Goal: Task Accomplishment & Management: Complete application form

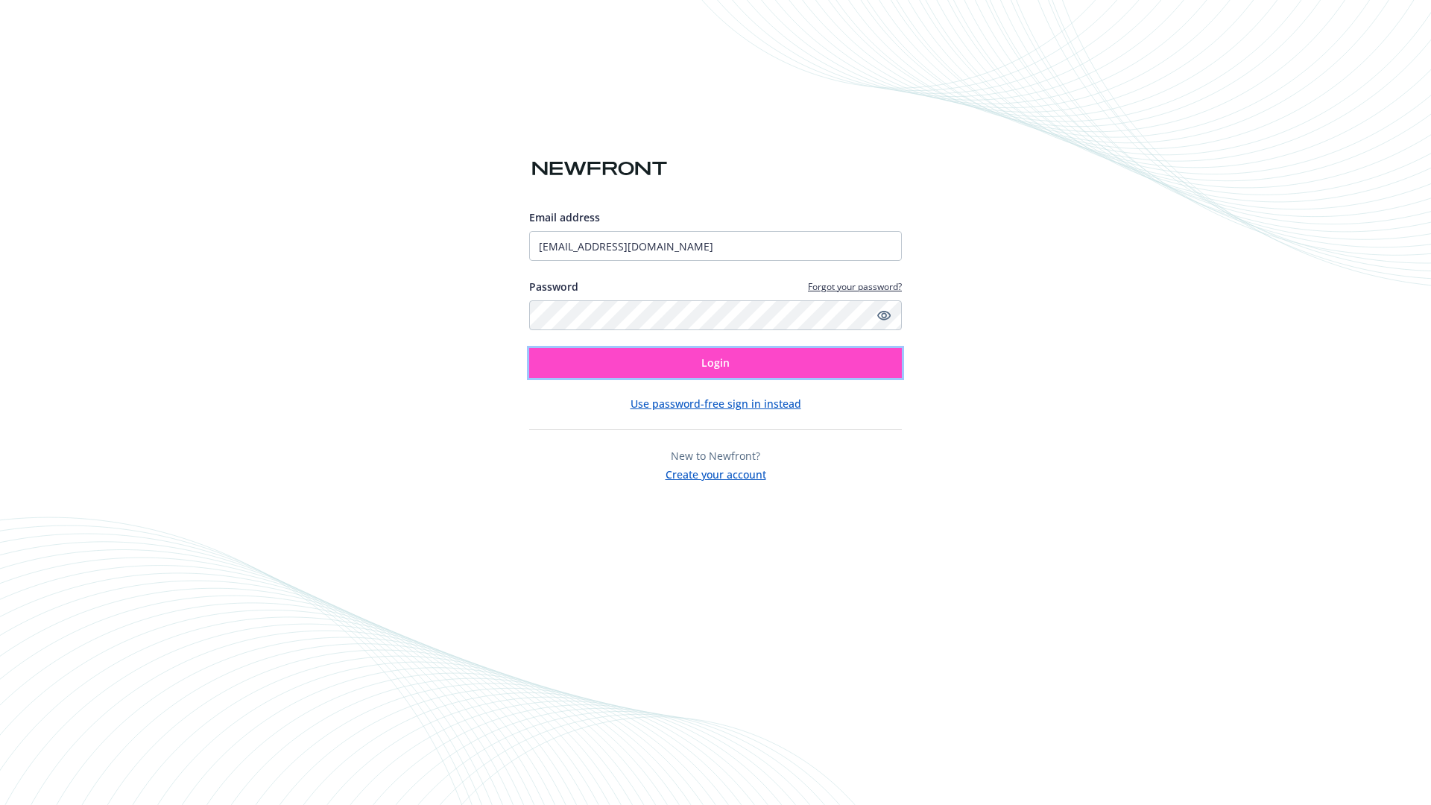
click at [715, 363] on span "Login" at bounding box center [715, 362] width 28 height 14
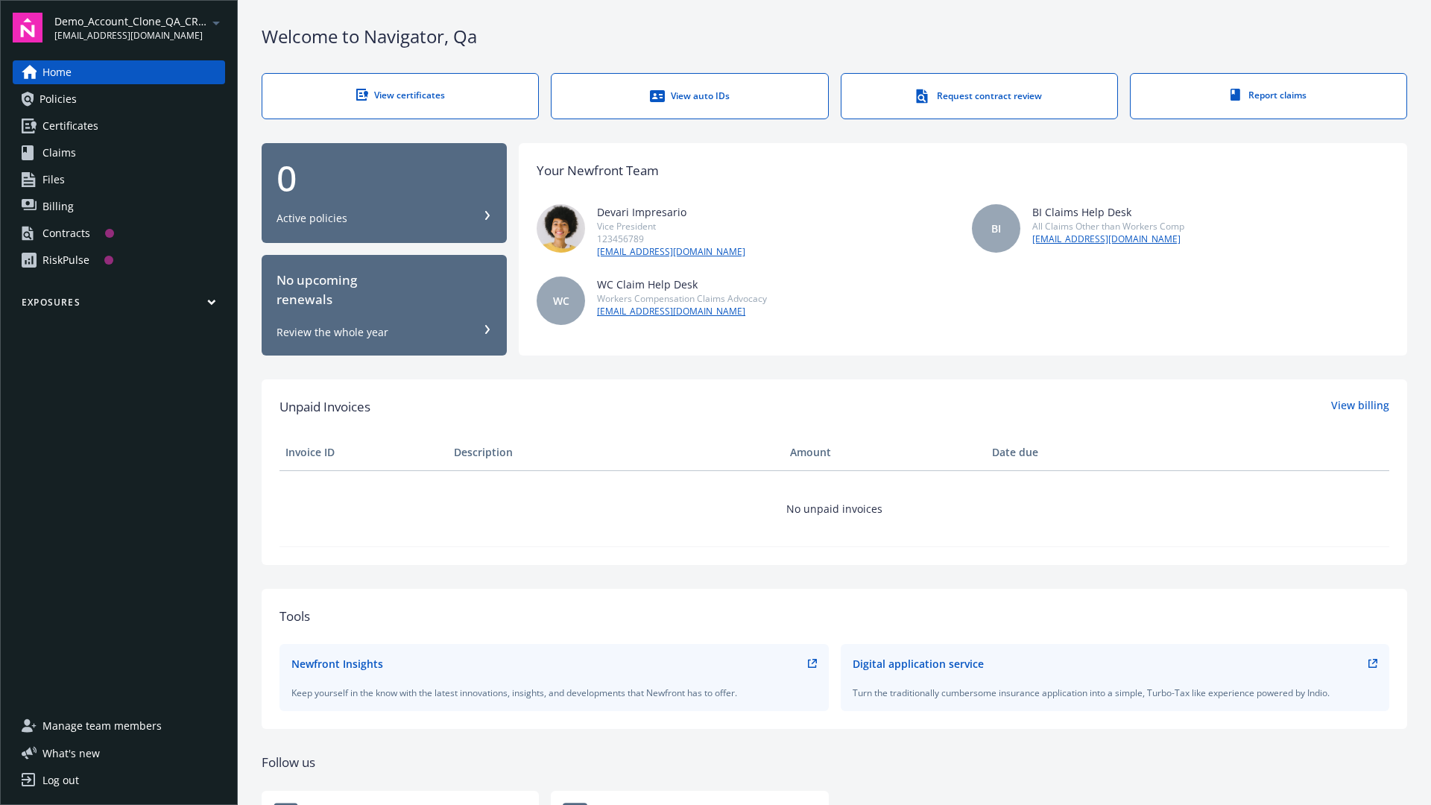
click at [139, 28] on span "Demo_Account_Clone_QA_CR_Tests_Prospect" at bounding box center [130, 21] width 153 height 16
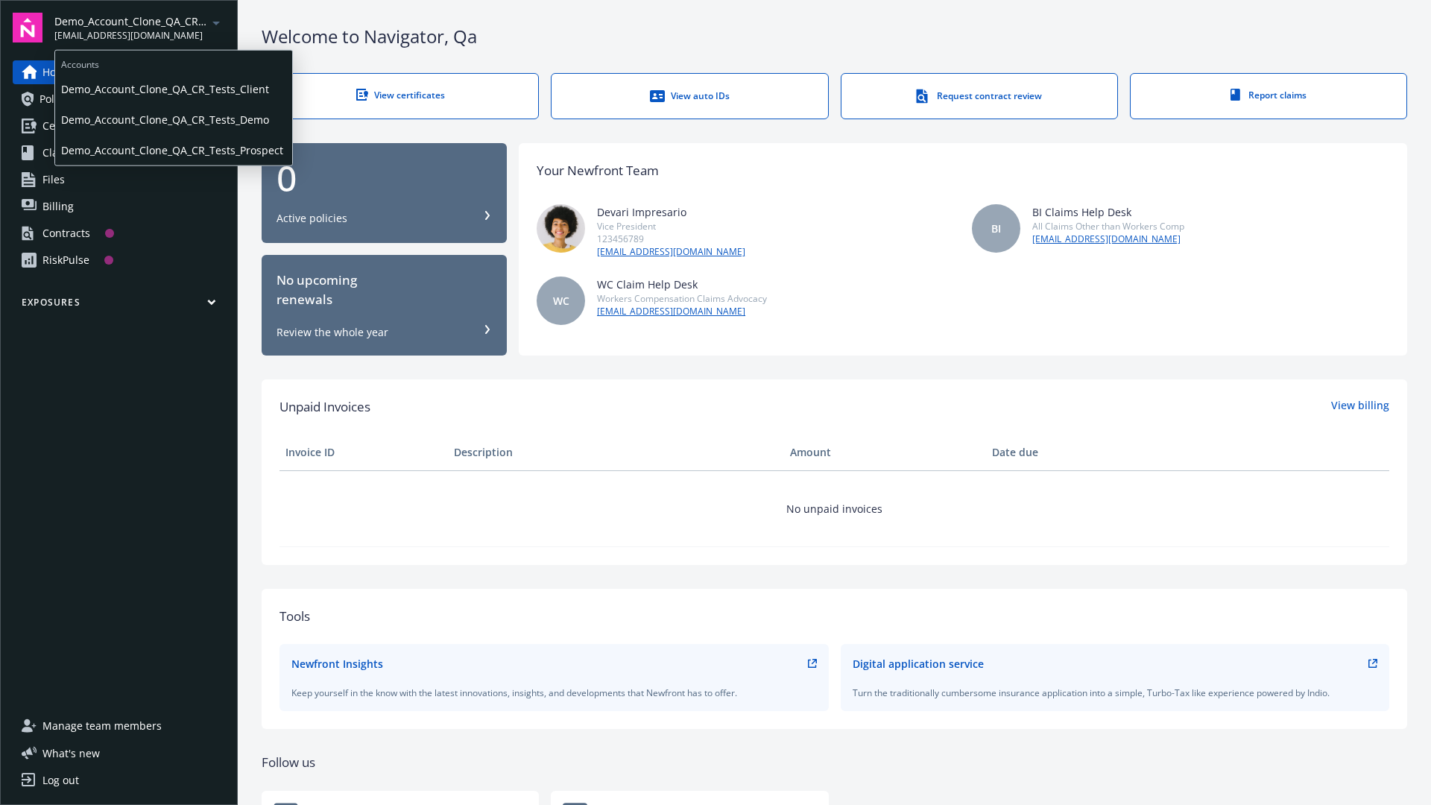
click at [172, 89] on span "Demo_Account_Clone_QA_CR_Tests_Client" at bounding box center [173, 89] width 225 height 31
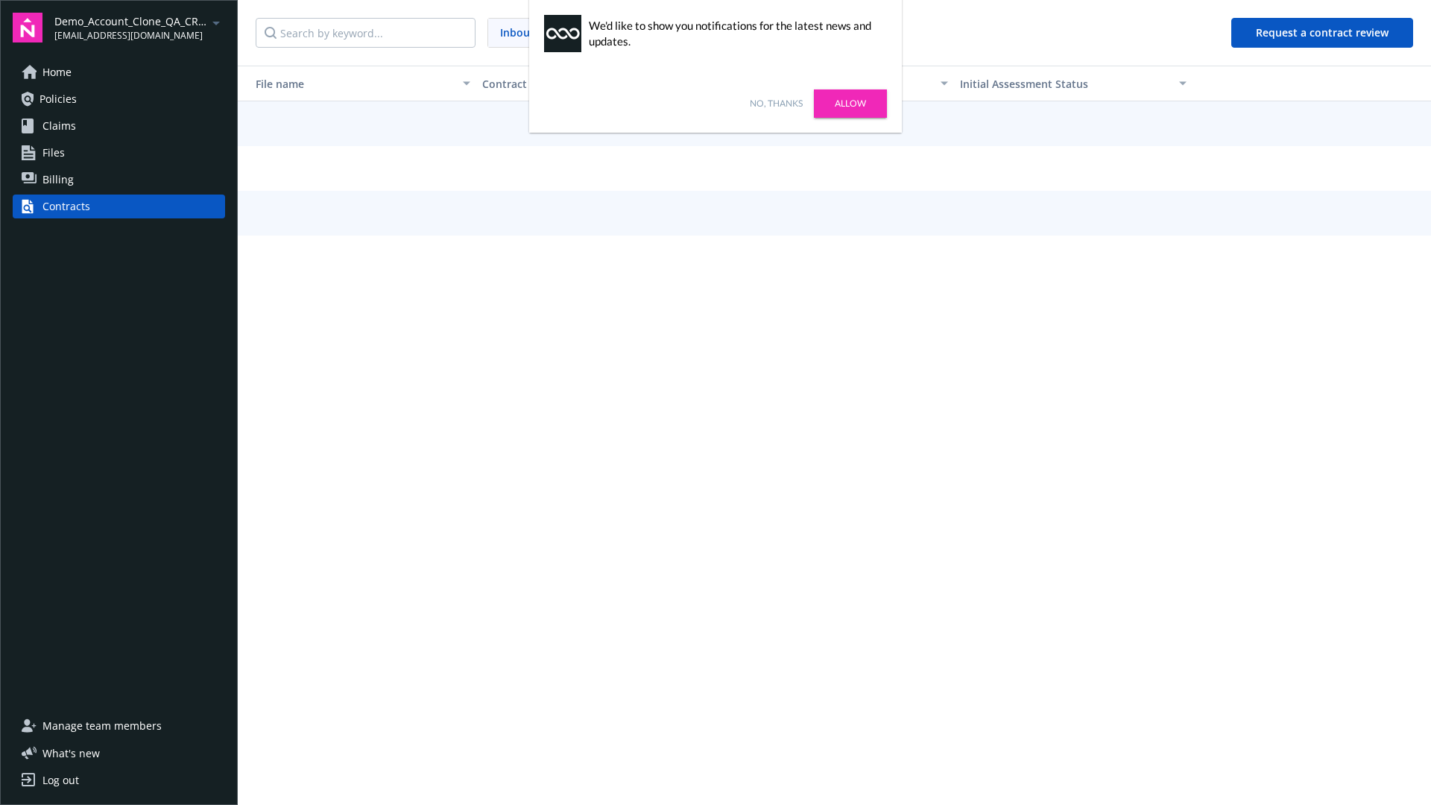
click at [776, 104] on link "No, thanks" at bounding box center [776, 103] width 53 height 13
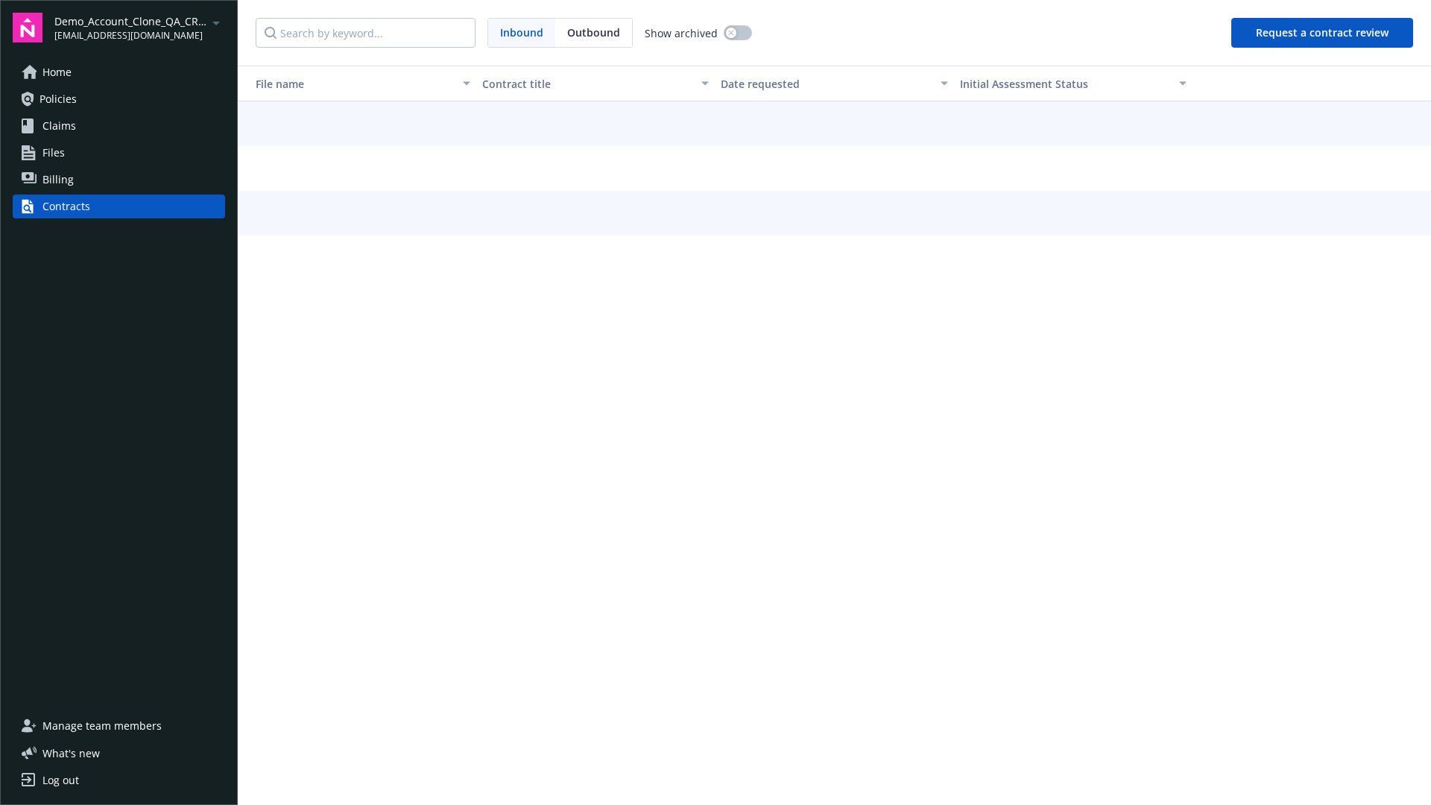
click at [1323, 33] on button "Request a contract review" at bounding box center [1322, 33] width 182 height 30
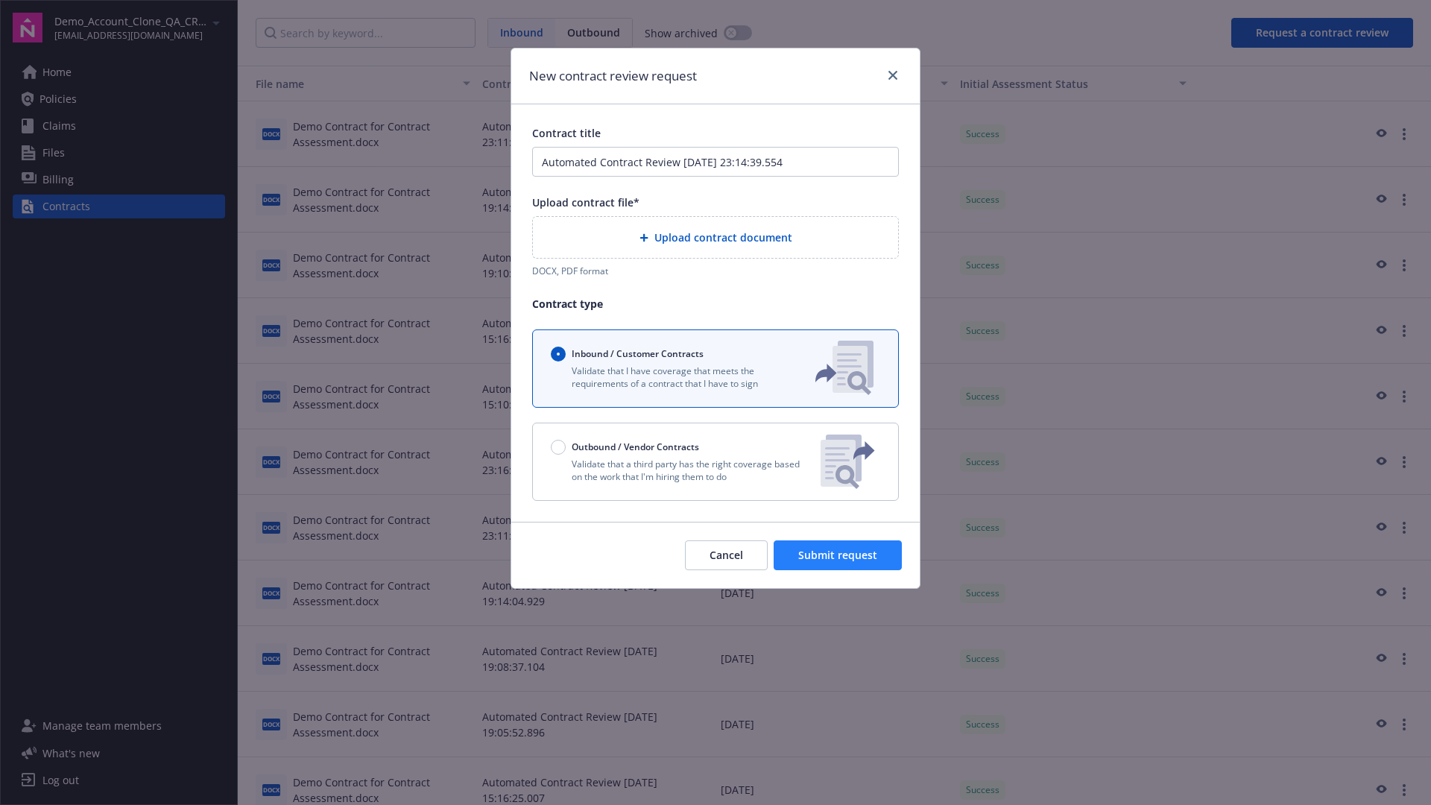
type input "Automated Contract Review 09-26-2025 23:14:39.554"
click at [715, 461] on p "Validate that a third party has the right coverage based on the work that I'm h…" at bounding box center [680, 470] width 258 height 25
radio input "false"
radio input "true"
click at [838, 562] on span "Submit request" at bounding box center [837, 555] width 79 height 14
